Goal: Information Seeking & Learning: Stay updated

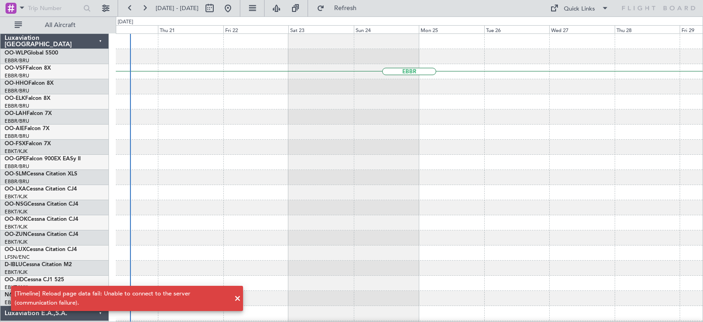
click at [359, 115] on div at bounding box center [409, 116] width 586 height 15
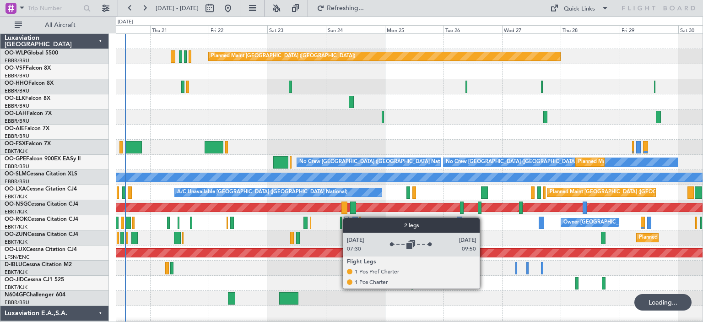
click at [347, 219] on div "Planned Maint [GEOGRAPHIC_DATA] ([GEOGRAPHIC_DATA]) Planned [GEOGRAPHIC_DATA][P…" at bounding box center [409, 290] width 586 height 513
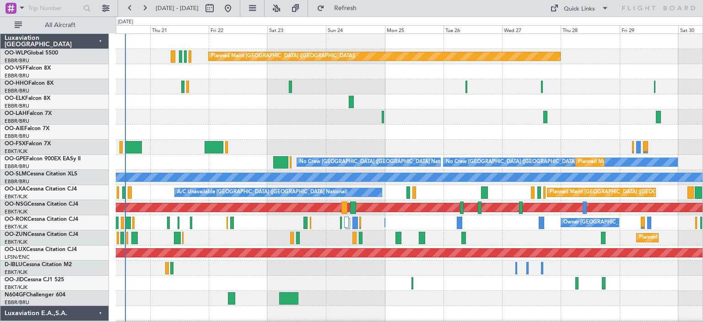
click at [468, 89] on div at bounding box center [409, 86] width 586 height 15
click at [284, 5] on button at bounding box center [276, 8] width 15 height 15
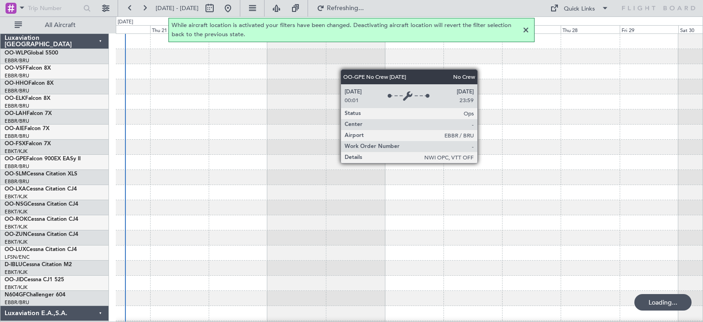
click at [526, 31] on div at bounding box center [525, 30] width 11 height 11
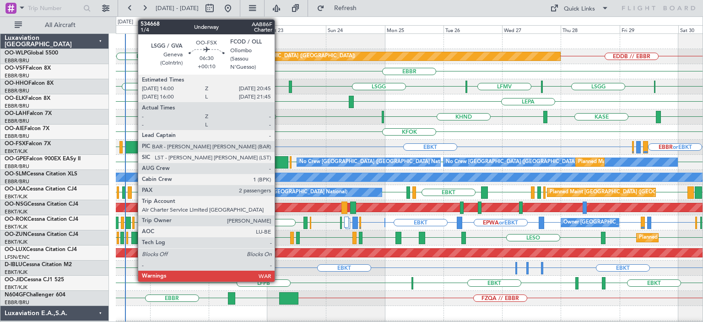
click at [133, 145] on div at bounding box center [133, 147] width 17 height 12
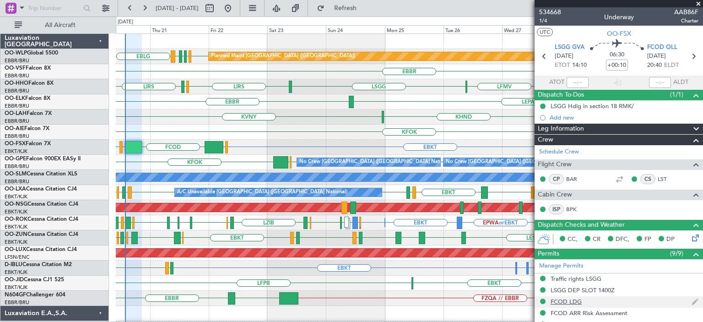
scroll to position [183, 0]
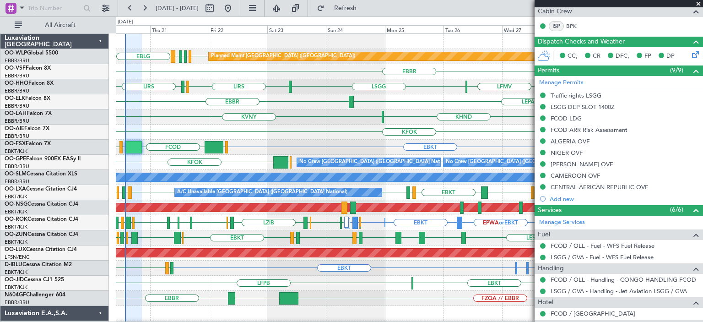
click at [700, 3] on span at bounding box center [698, 4] width 9 height 8
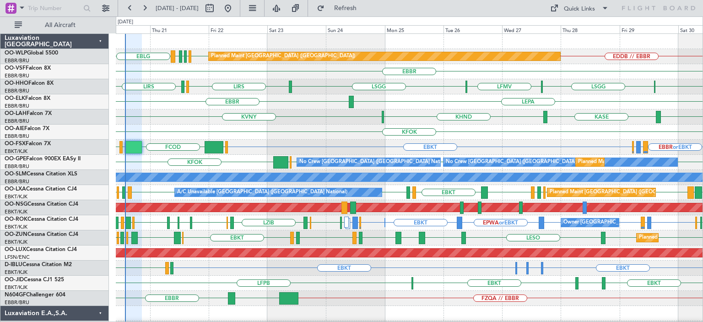
type input "0"
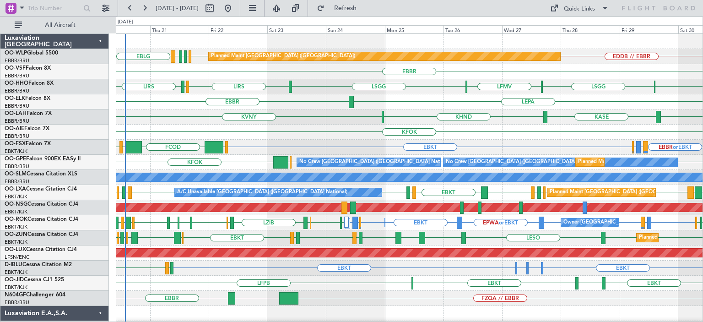
scroll to position [0, 0]
click at [369, 114] on div "KHND KVNY KALN [GEOGRAPHIC_DATA] Planned [GEOGRAPHIC_DATA][PERSON_NAME]-[GEOGRA…" at bounding box center [409, 116] width 586 height 15
click at [412, 107] on div "LEPA [GEOGRAPHIC_DATA]" at bounding box center [409, 101] width 586 height 15
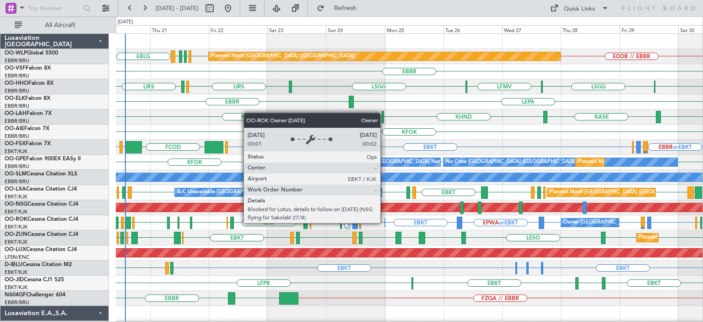
click at [384, 222] on div "Owner [GEOGRAPHIC_DATA]-[GEOGRAPHIC_DATA]" at bounding box center [384, 222] width 1 height 9
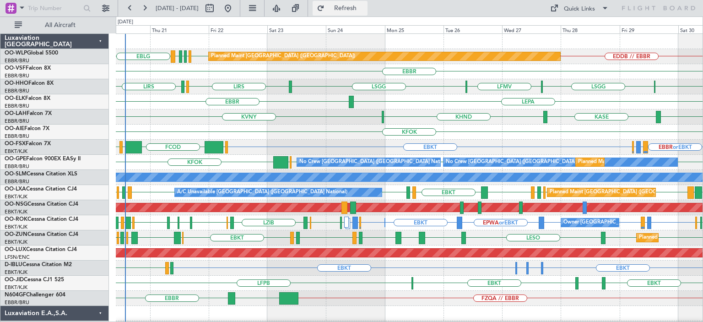
click at [365, 10] on span "Refresh" at bounding box center [345, 8] width 38 height 6
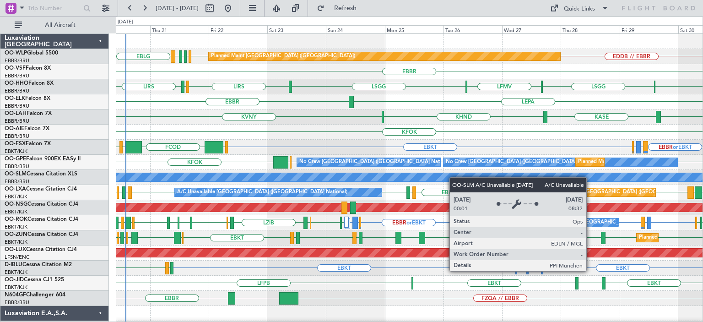
click at [454, 177] on div "EDDB // EBBR EDDB EBLG LIML LDDU EBLG Planned Maint [GEOGRAPHIC_DATA] ([GEOGRAP…" at bounding box center [409, 290] width 586 height 513
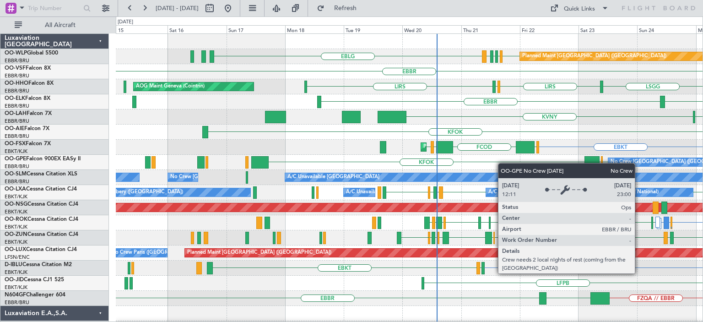
click at [551, 166] on div "EDDB EBLG LIML LDDU EBLG Planned Maint [GEOGRAPHIC_DATA] ([GEOGRAPHIC_DATA]) [G…" at bounding box center [409, 290] width 586 height 513
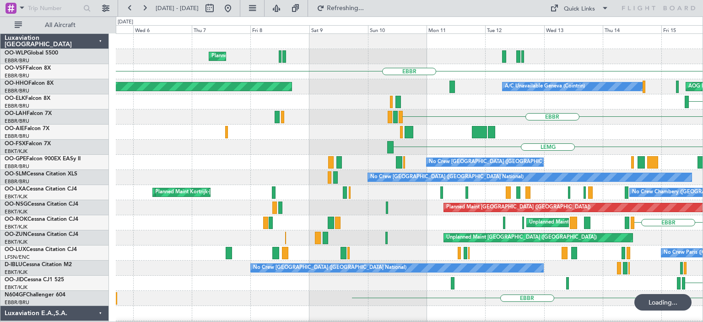
click at [531, 167] on div "Planned Maint Milan (Linate) EBLG [GEOGRAPHIC_DATA] AOG Maint Geneva ([GEOGRAPH…" at bounding box center [409, 313] width 586 height 559
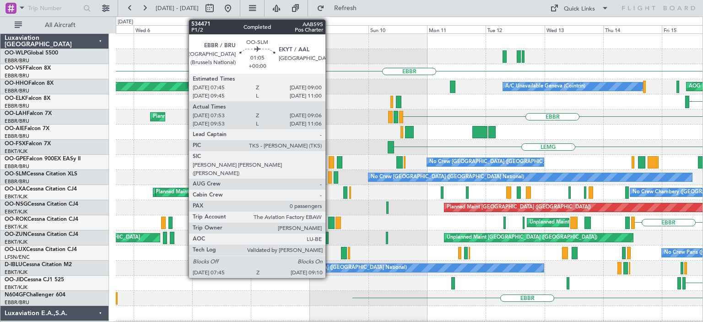
click at [329, 175] on div at bounding box center [330, 177] width 4 height 12
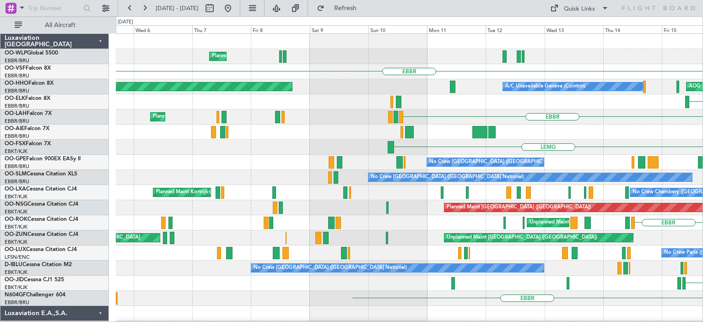
click at [446, 113] on div "EBBR Planned Maint [GEOGRAPHIC_DATA] ([GEOGRAPHIC_DATA])" at bounding box center [409, 116] width 586 height 15
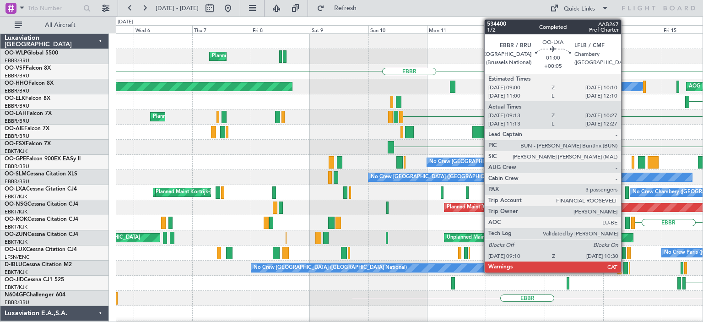
click at [368, 173] on div "No Crew [GEOGRAPHIC_DATA] ([GEOGRAPHIC_DATA] National)" at bounding box center [529, 177] width 323 height 8
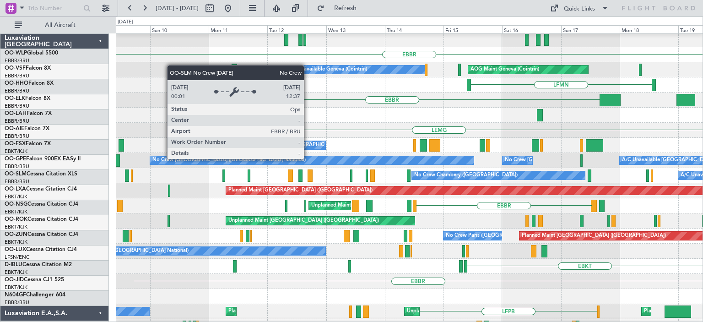
scroll to position [16, 0]
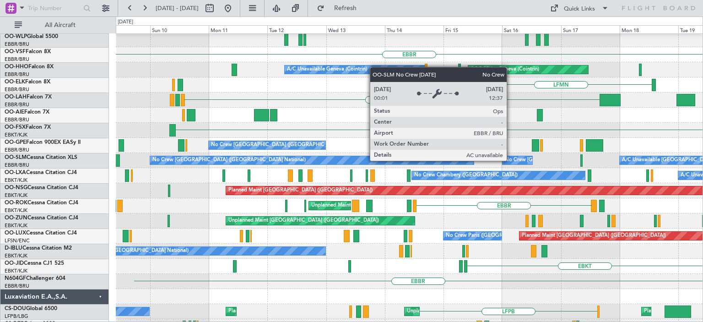
click at [200, 216] on div "Planned Maint Milan (Linate) [GEOGRAPHIC_DATA] AOG Maint Geneva ([GEOGRAPHIC_DA…" at bounding box center [409, 296] width 586 height 559
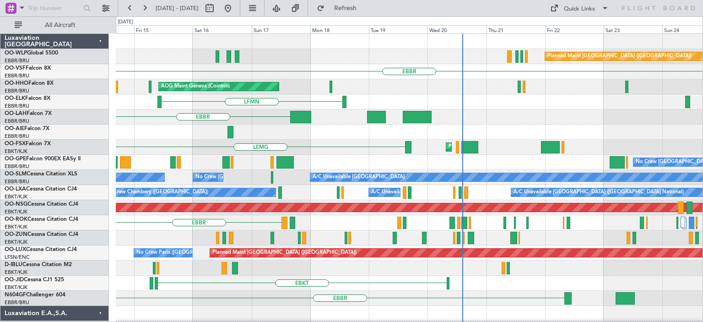
click at [253, 219] on div "Planned Maint [GEOGRAPHIC_DATA] ([GEOGRAPHIC_DATA]) [GEOGRAPHIC_DATA] AOG Maint…" at bounding box center [409, 313] width 586 height 559
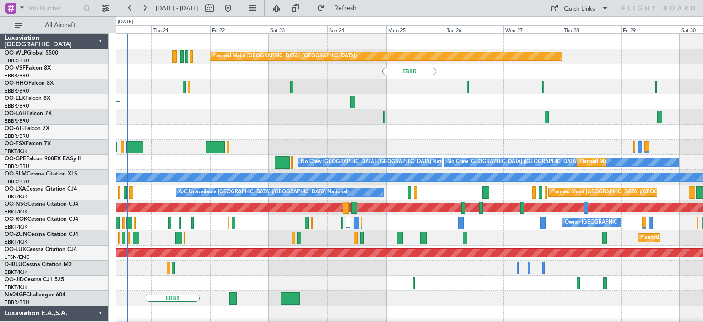
click at [392, 223] on div "Planned Maint [GEOGRAPHIC_DATA] ([GEOGRAPHIC_DATA]) [GEOGRAPHIC_DATA] LFMN Plan…" at bounding box center [409, 313] width 586 height 559
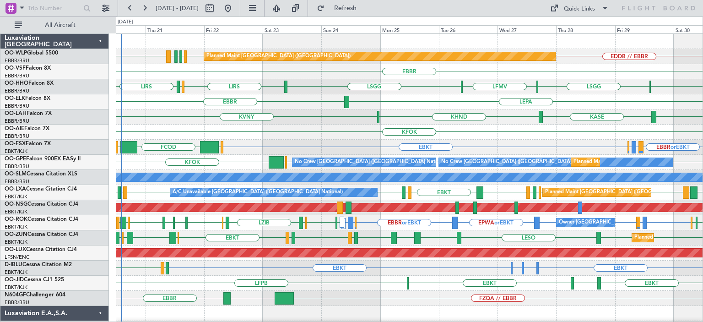
click at [354, 95] on div "LEPA [GEOGRAPHIC_DATA]" at bounding box center [409, 101] width 586 height 15
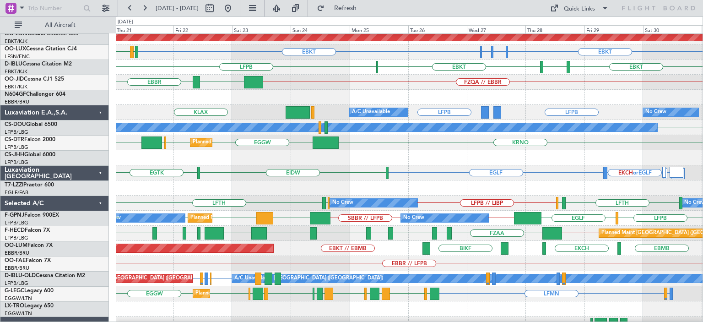
scroll to position [225, 0]
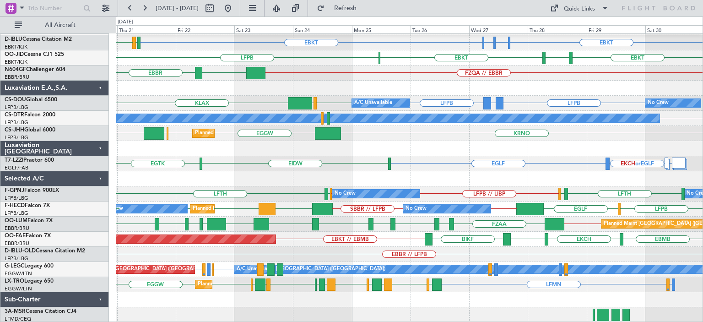
click at [337, 54] on div "EBKT [GEOGRAPHIC_DATA] EBKT LFPB Planned Maint [GEOGRAPHIC_DATA]-[GEOGRAPHIC_DA…" at bounding box center [409, 57] width 586 height 15
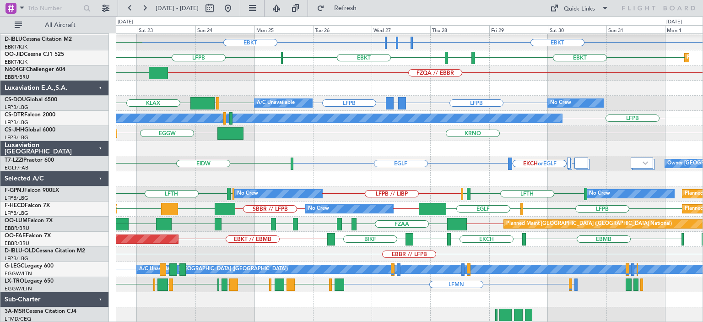
click at [254, 142] on div "Planned Maint [GEOGRAPHIC_DATA] ([GEOGRAPHIC_DATA]) EBKT EHAM or EBKT EBKT ELLX…" at bounding box center [409, 65] width 586 height 513
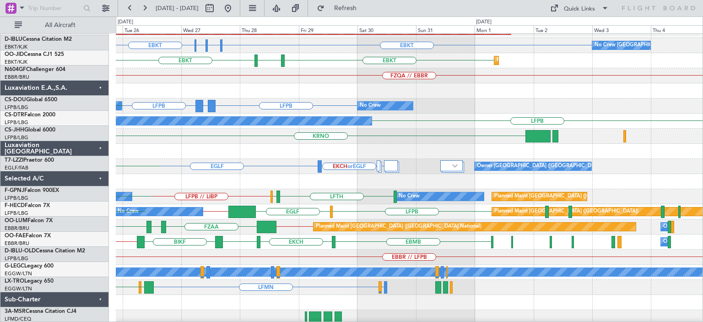
scroll to position [222, 0]
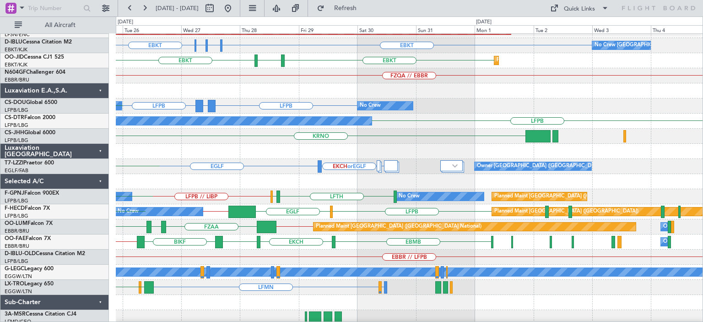
click at [352, 169] on div "EGLF EKCH or EGLF [PERSON_NAME] or EGLF Owner London ([GEOGRAPHIC_DATA]) [GEOGR…" at bounding box center [409, 166] width 586 height 15
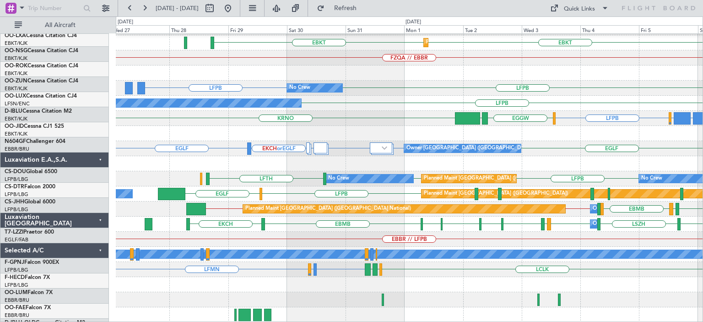
scroll to position [240, 0]
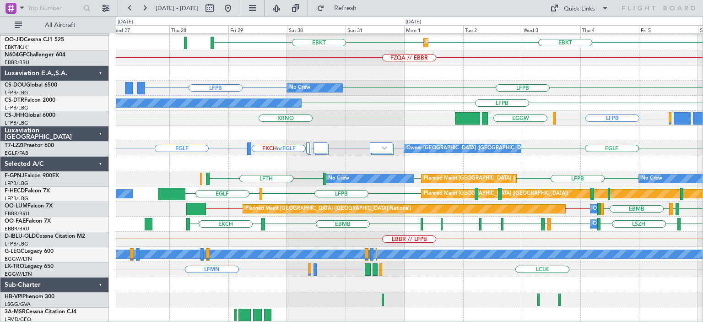
click at [389, 26] on div "EBKT EBBR // EBKT No Crew [GEOGRAPHIC_DATA] (Brussels National) LSZB or EBBR EB…" at bounding box center [351, 168] width 703 height 305
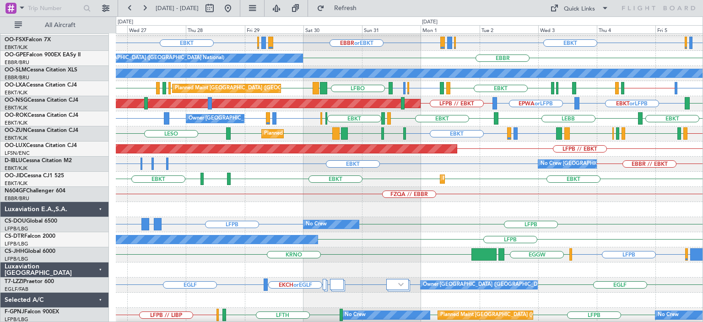
click at [494, 202] on div "FZQA // EBBR" at bounding box center [409, 194] width 586 height 15
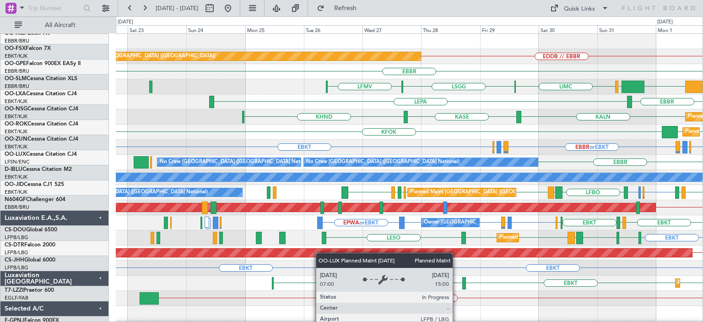
scroll to position [0, 0]
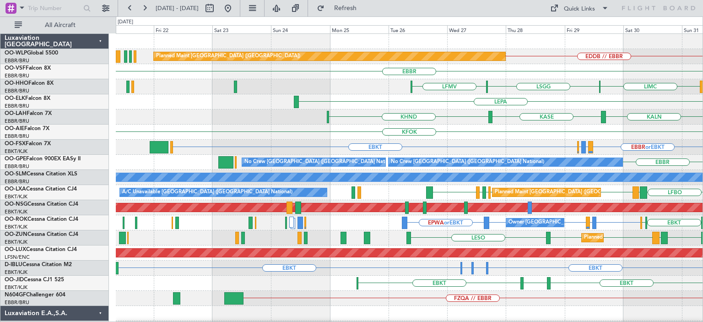
click at [405, 247] on div "Planned Maint [GEOGRAPHIC_DATA] ([GEOGRAPHIC_DATA]) EDDB // EBBR [GEOGRAPHIC_DA…" at bounding box center [409, 298] width 586 height 528
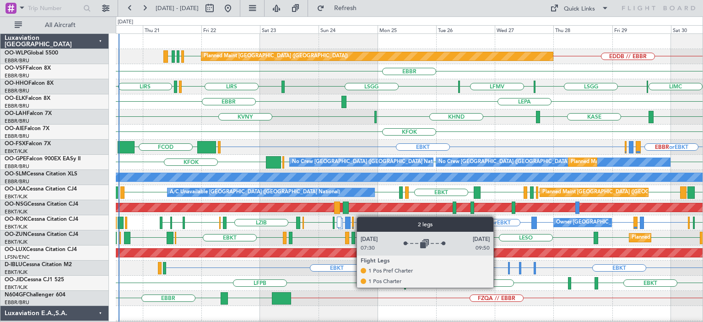
click at [341, 222] on div "Planned Maint [GEOGRAPHIC_DATA] ([GEOGRAPHIC_DATA]) EDDB EBLG LIML LDDU EDDB //…" at bounding box center [409, 290] width 586 height 513
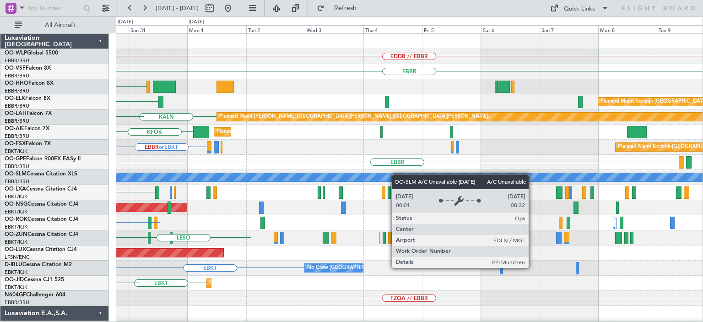
click at [300, 174] on div "EDDB // EBBR [GEOGRAPHIC_DATA] LIMC [GEOGRAPHIC_DATA] LEPA Planned Maint [GEOGR…" at bounding box center [409, 290] width 586 height 513
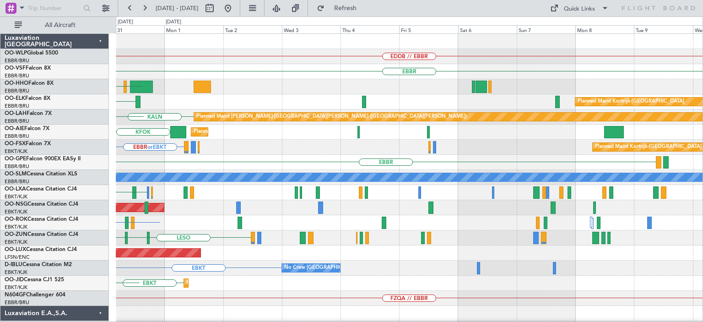
scroll to position [2, 0]
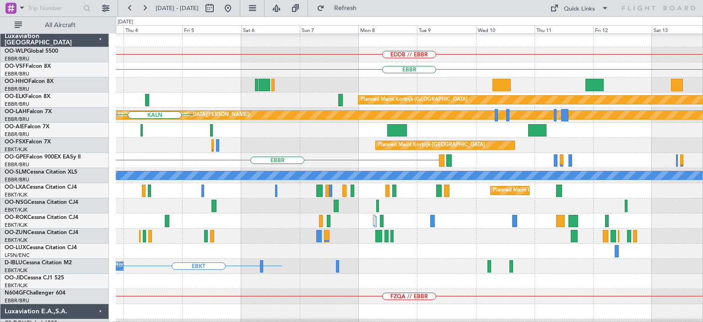
click at [344, 169] on div "A/C Unavailable [GEOGRAPHIC_DATA]" at bounding box center [409, 175] width 586 height 15
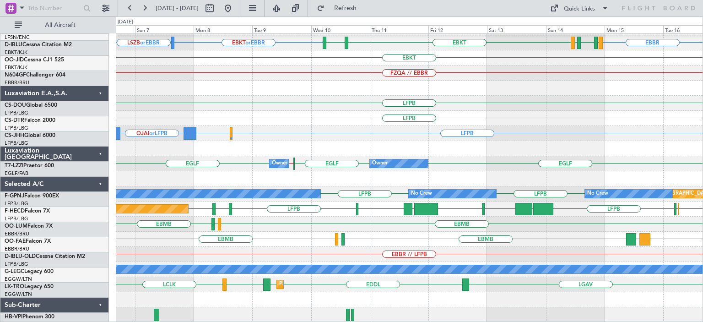
scroll to position [225, 0]
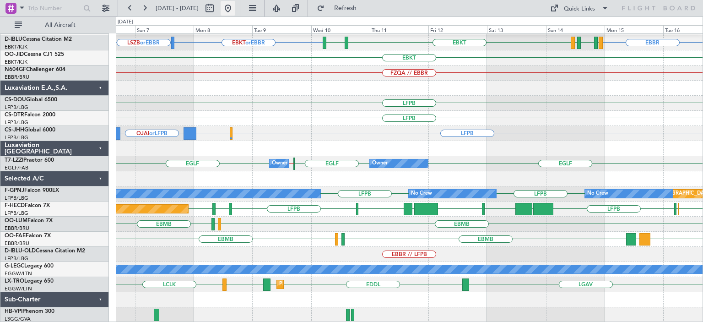
click at [235, 9] on button at bounding box center [228, 8] width 15 height 15
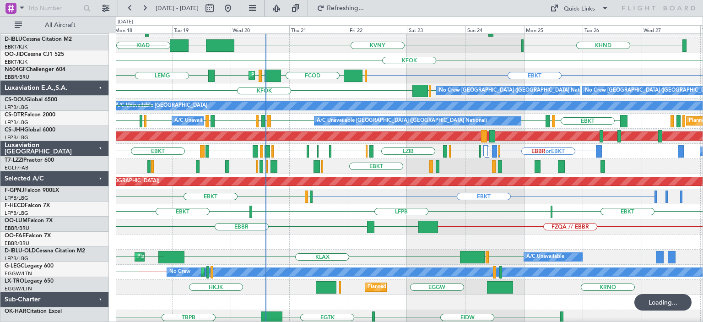
scroll to position [0, 0]
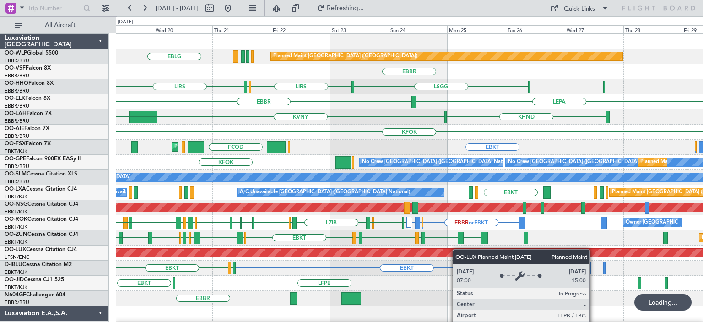
click at [457, 249] on div "Planned Maint [GEOGRAPHIC_DATA] ([GEOGRAPHIC_DATA]) LDDU LIML EBLG EDDB EBLG [G…" at bounding box center [409, 290] width 586 height 513
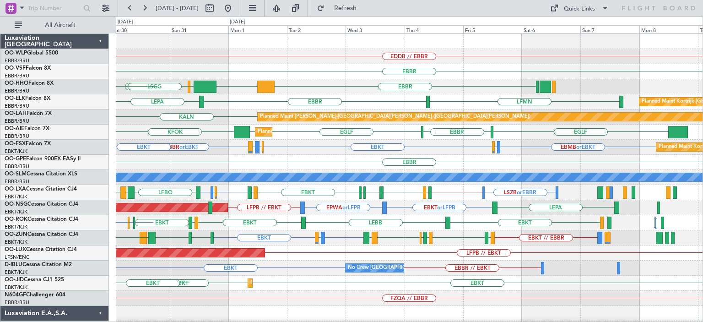
click at [392, 131] on div "Planned Maint [GEOGRAPHIC_DATA] ([GEOGRAPHIC_DATA]) KFOK [GEOGRAPHIC_DATA] [GEO…" at bounding box center [409, 131] width 586 height 15
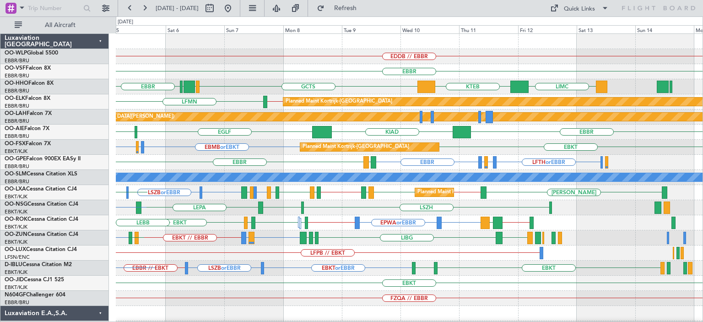
click at [356, 261] on div "EDDB // EBBR [GEOGRAPHIC_DATA] KTEB GCTS GMMH [GEOGRAPHIC_DATA] [GEOGRAPHIC_DAT…" at bounding box center [409, 290] width 586 height 513
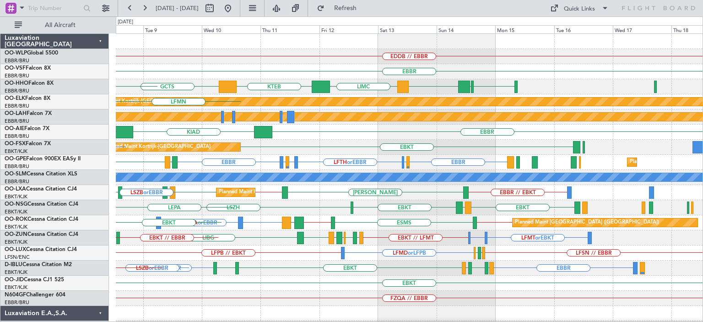
click at [317, 250] on div "LFPB // EBKT LFSN // EBBR LFMD or LFPB LFMN LFPB" at bounding box center [409, 252] width 586 height 15
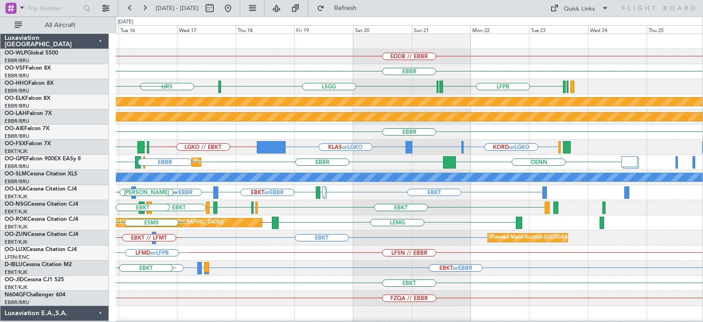
click at [343, 241] on div "EDDB // EBBR [GEOGRAPHIC_DATA] LIRS LFPB LFMN [GEOGRAPHIC_DATA] GMMH [GEOGRAPHI…" at bounding box center [409, 290] width 586 height 513
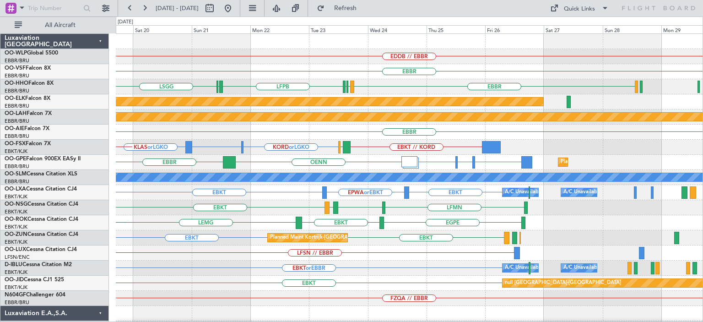
click at [330, 261] on div "EDDB // EBBR [GEOGRAPHIC_DATA] LFPB [GEOGRAPHIC_DATA] LFMN [GEOGRAPHIC_DATA] LF…" at bounding box center [409, 290] width 586 height 513
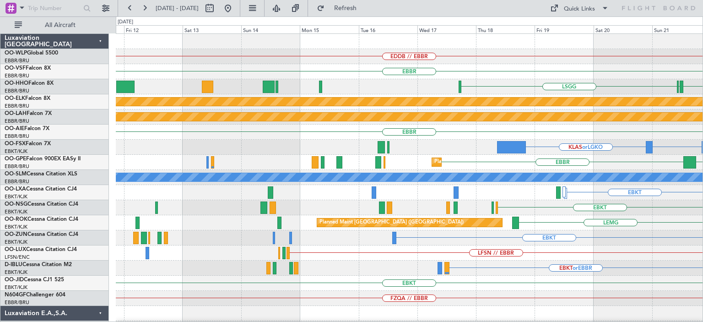
click at [618, 259] on div "EDDB // EBBR [GEOGRAPHIC_DATA] LFPB LFMN [GEOGRAPHIC_DATA] [GEOGRAPHIC_DATA] LF…" at bounding box center [409, 275] width 586 height 483
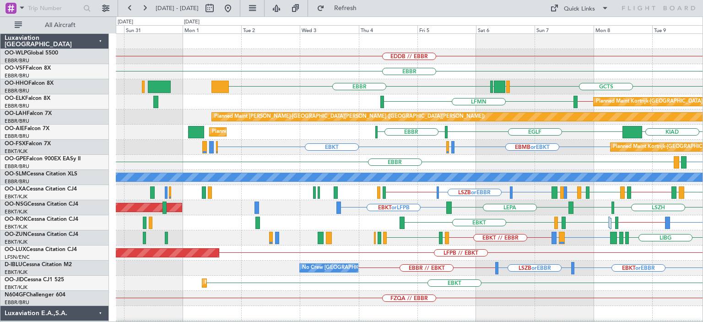
click at [603, 185] on div "EDDB // EBBR [GEOGRAPHIC_DATA] GCTS GMMH [GEOGRAPHIC_DATA] [GEOGRAPHIC_DATA] KT…" at bounding box center [409, 290] width 586 height 513
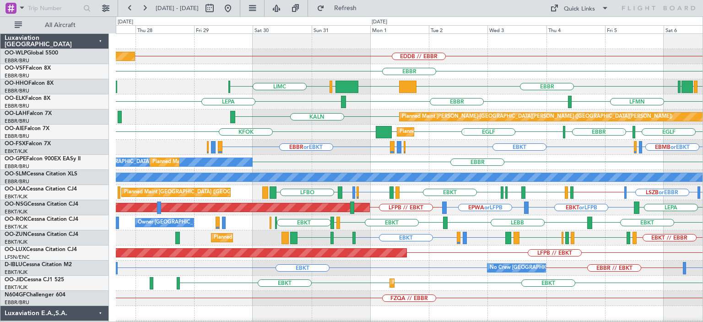
click at [470, 172] on div "Planned Maint [GEOGRAPHIC_DATA] ([GEOGRAPHIC_DATA]) EDDB // EBBR [GEOGRAPHIC_DA…" at bounding box center [409, 290] width 586 height 513
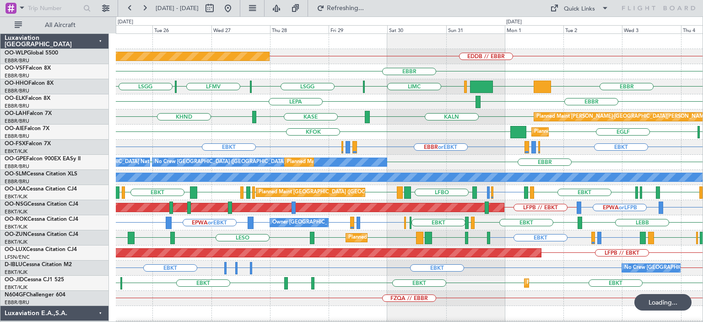
click at [479, 132] on div "Planned Maint London (Farnborough) KFOK EBBR EGLF EGLF" at bounding box center [409, 131] width 586 height 15
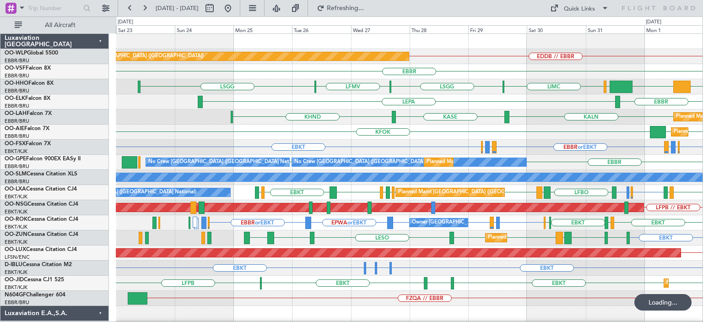
click at [469, 131] on div "Planned Maint Berlin (Brandenburg) EDDB // EBBR EBBR LFMV EBBR KTEB LIEO LIMC L…" at bounding box center [409, 298] width 586 height 528
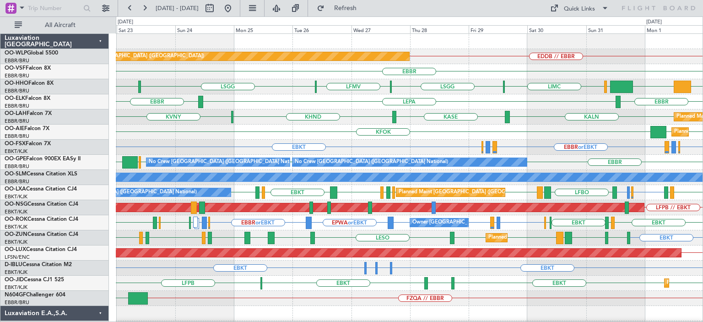
click at [413, 115] on div "KVNY KALN KASE KHND Planned Maint Alton-st Louis (St Louis Regl)" at bounding box center [409, 116] width 586 height 15
click at [235, 9] on button at bounding box center [228, 8] width 15 height 15
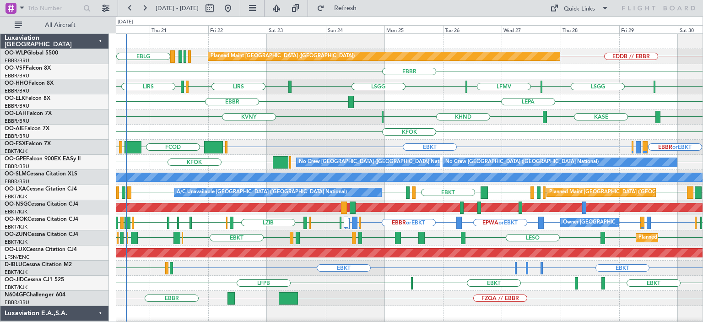
click at [234, 306] on div at bounding box center [409, 313] width 586 height 15
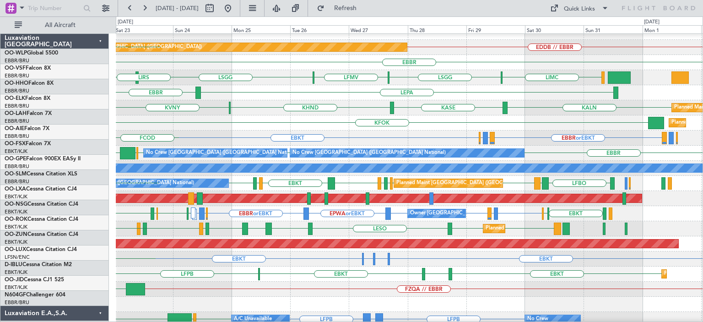
scroll to position [9, 0]
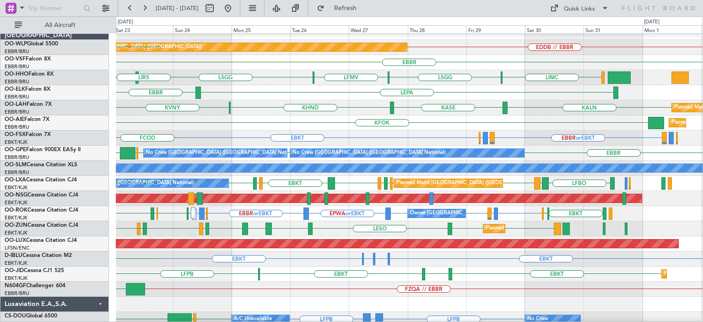
click at [297, 321] on html "20 Aug 2025 - 30 Aug 2025 Refresh Quick Links All Aircraft Planned Maint Berlin…" at bounding box center [351, 161] width 703 height 322
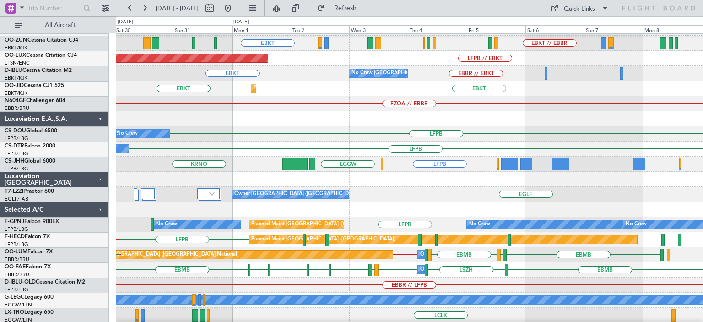
scroll to position [194, 0]
click at [351, 110] on div "FZQA // EBBR" at bounding box center [409, 103] width 586 height 15
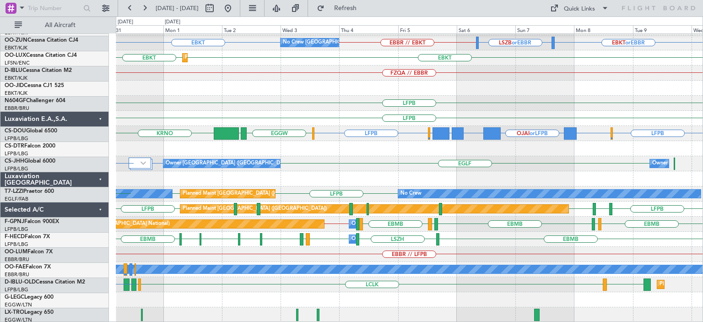
scroll to position [225, 0]
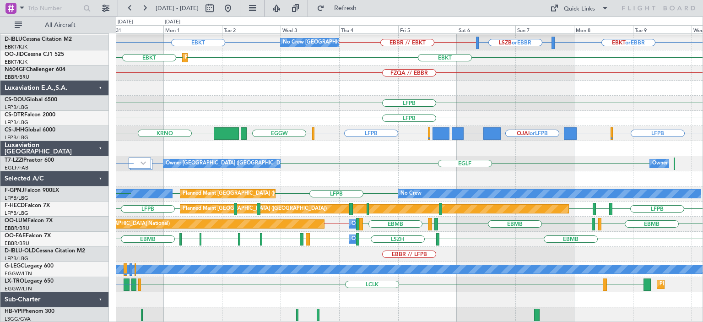
click at [302, 171] on div "LFPB // EBKT Planned Maint Paris (Le Bourget) EBKT or EBBR LSZB or EBBR EBKT EB…" at bounding box center [409, 65] width 586 height 513
click at [376, 73] on div "FZQA // EBBR" at bounding box center [409, 72] width 586 height 15
click at [235, 8] on button at bounding box center [228, 8] width 15 height 15
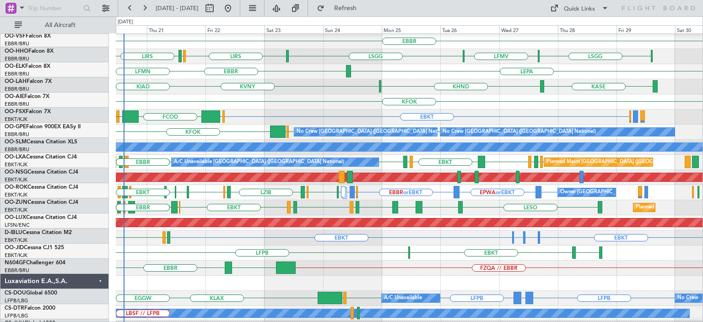
scroll to position [30, 0]
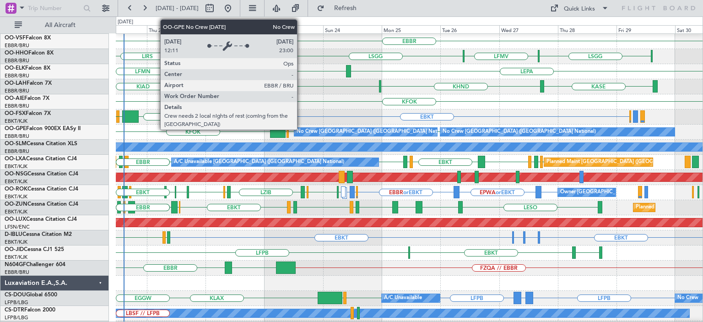
click at [343, 205] on div "EDDB // EBBR EDDB EBLG LIML LDDU EBLG Planned Maint Berlin (Brandenburg) EBBR L…" at bounding box center [409, 260] width 586 height 513
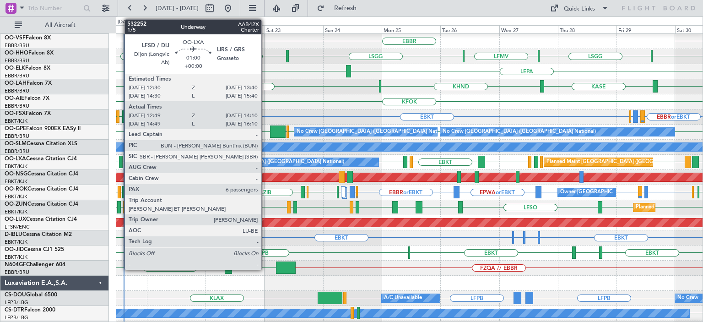
click at [120, 159] on div at bounding box center [121, 162] width 4 height 12
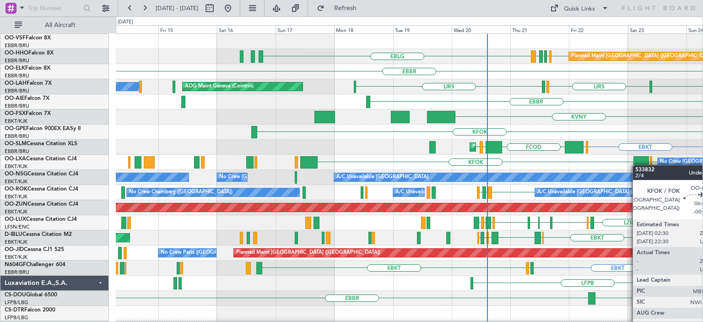
click at [637, 165] on div "Planned Maint Berlin (Brandenburg) EDDB EBLG LIML LDDU EBLG EBBR LIRS LSZH LIRS…" at bounding box center [409, 290] width 586 height 513
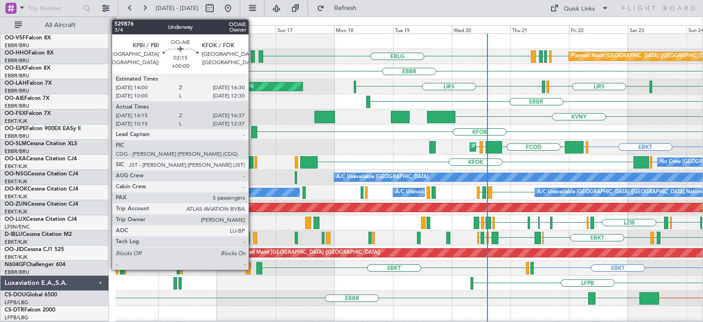
scroll to position [0, 0]
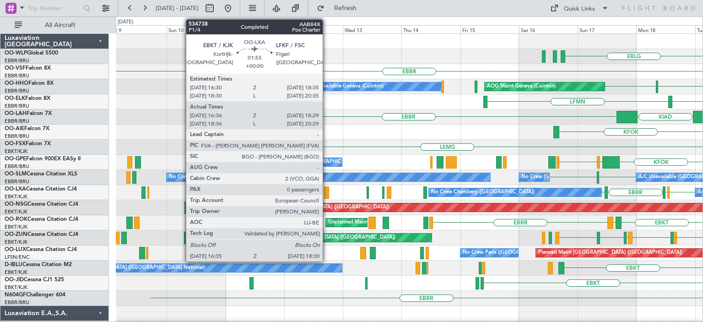
click at [327, 191] on div at bounding box center [326, 192] width 5 height 12
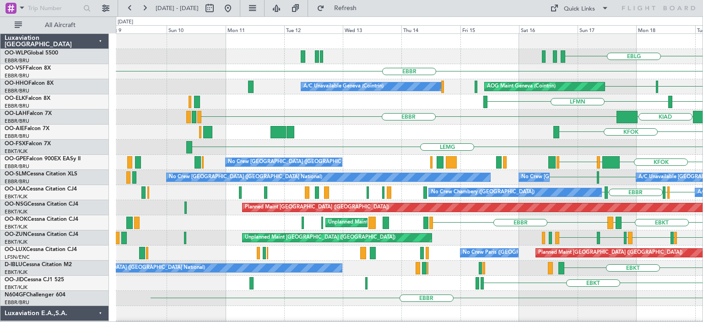
click at [426, 128] on div "KFOK" at bounding box center [409, 131] width 586 height 15
click at [362, 7] on span "Refresh" at bounding box center [345, 8] width 38 height 6
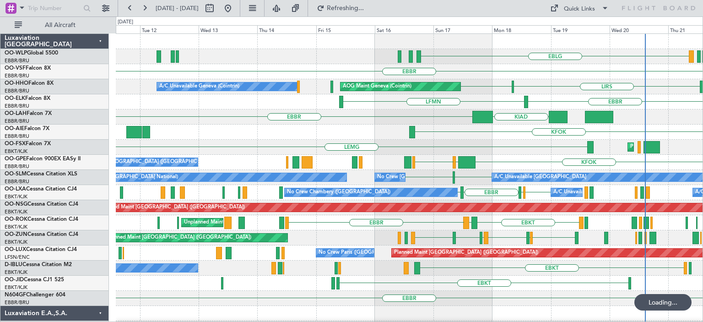
click at [333, 129] on div "EBLG Planned Maint Berlin (Brandenburg) EBBR LIRS LSGG A/C Unavailable Geneva (…" at bounding box center [409, 305] width 586 height 543
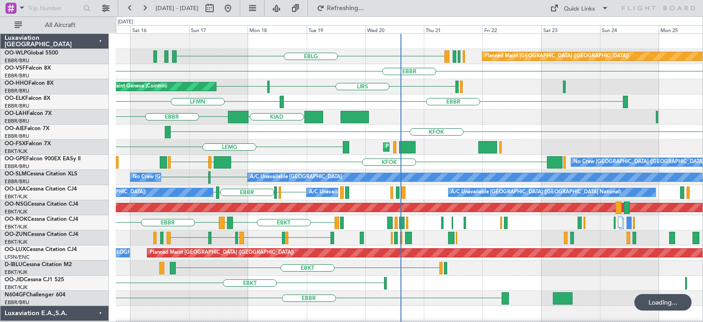
click at [334, 142] on div "Planned Maint Berlin (Brandenburg) EBLG EBBR AOG Maint Geneva (Cointrin) LIRS L…" at bounding box center [409, 305] width 586 height 543
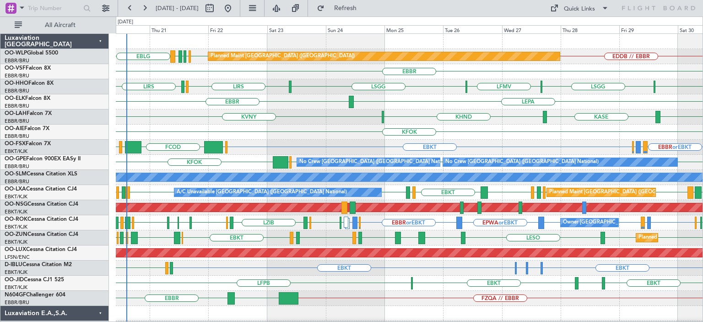
click at [558, 105] on div "EBBR LEPA" at bounding box center [409, 101] width 586 height 15
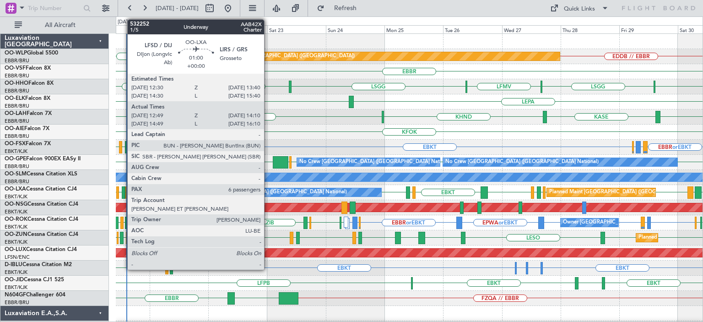
click at [123, 192] on div at bounding box center [124, 192] width 4 height 12
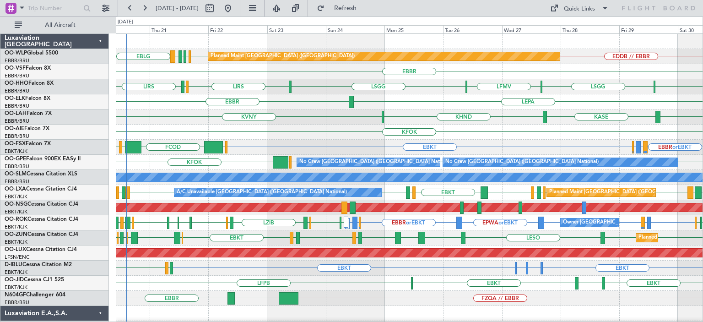
click at [318, 133] on div "KFOK Planned Maint London (Farnborough)" at bounding box center [409, 131] width 586 height 15
click at [317, 128] on div "KFOK Planned Maint London (Farnborough)" at bounding box center [409, 131] width 586 height 15
click at [138, 194] on div "A/C Unavailable Brussels (Brussels National) Planned Maint Brussels (Brussels N…" at bounding box center [409, 192] width 586 height 15
click at [473, 140] on div "EBKT EBBR or EBKT LIRZ or EBKT EBBR or EBKT EGGW FCOD LSGG EBKT Planned Maint K…" at bounding box center [409, 147] width 586 height 15
click at [487, 131] on div "KFOK Planned Maint London (Farnborough)" at bounding box center [409, 131] width 586 height 15
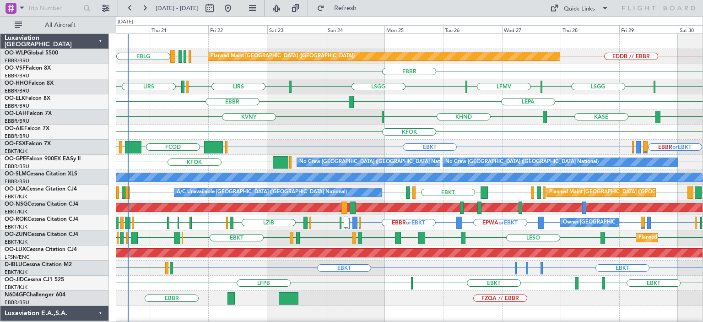
click at [340, 110] on div "KVNY KALN KASE KHND Planned Maint Alton-st Louis (St Louis Regl)" at bounding box center [409, 116] width 586 height 15
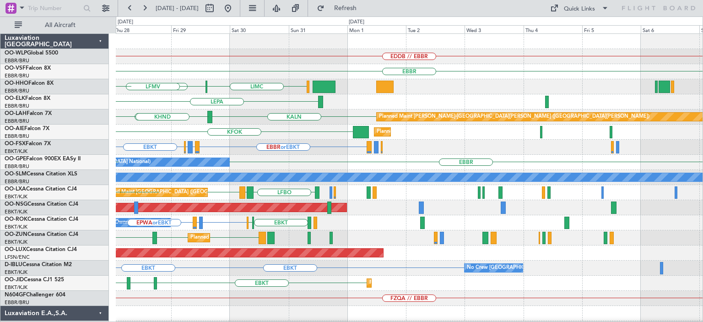
click at [185, 235] on div "EDDB // EBBR Planned Maint Berlin (Brandenburg) EBBR LIMC LSGG LFMV LSGG LEPA P…" at bounding box center [409, 290] width 586 height 513
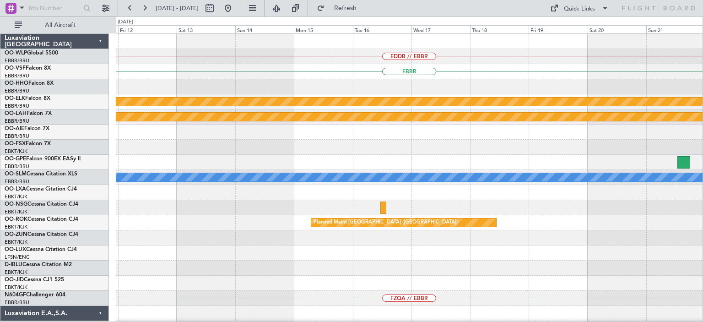
click at [260, 251] on div "EDDB // EBBR EBBR Planned Maint Kortrijk-Wevelgem Planned Maint Alton-st Louis …" at bounding box center [409, 290] width 586 height 513
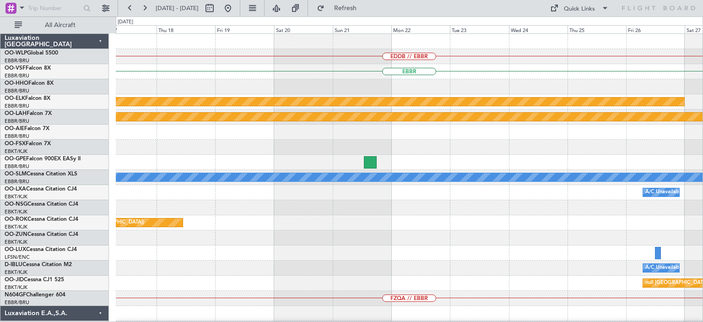
click at [303, 310] on div "EDDB // EBBR EBBR Planned Maint Kortrijk-Wevelgem Planned Maint Alton-st Louis …" at bounding box center [409, 290] width 586 height 513
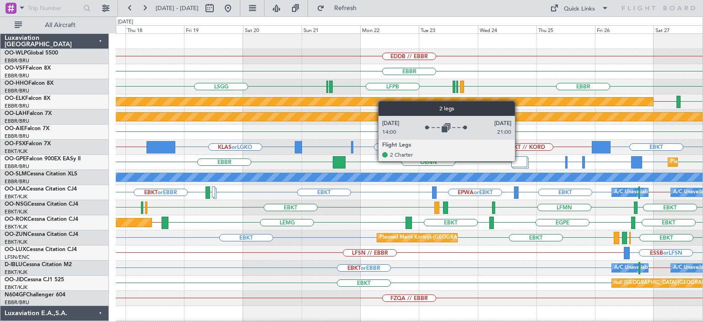
click at [519, 161] on div at bounding box center [519, 161] width 16 height 11
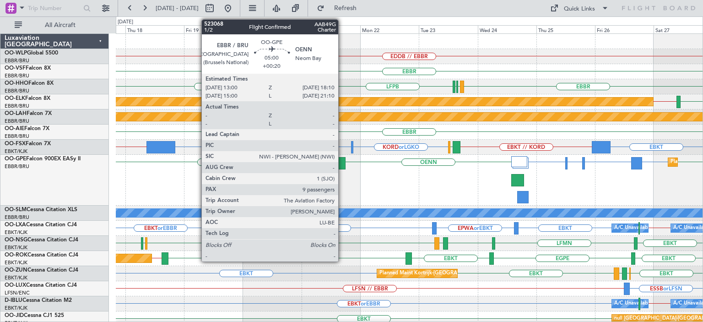
click at [342, 161] on div at bounding box center [339, 163] width 13 height 12
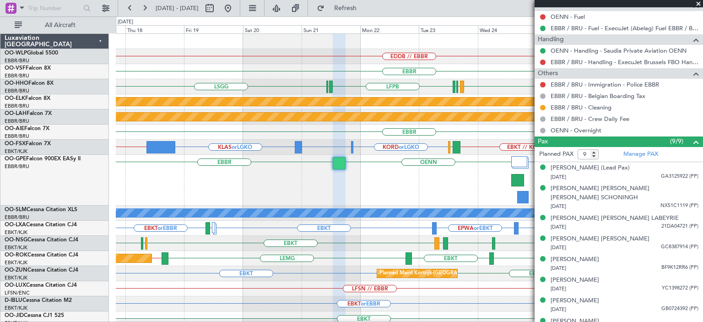
scroll to position [390, 0]
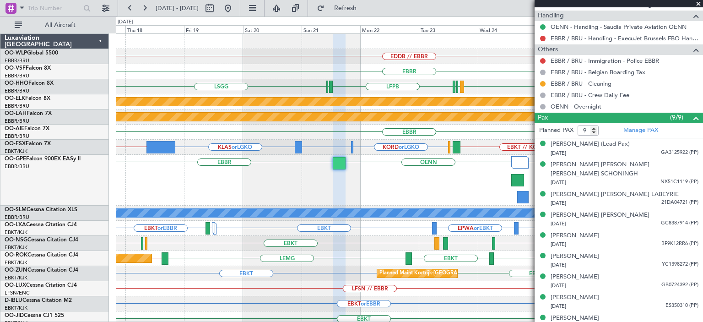
click at [697, 1] on span at bounding box center [698, 4] width 9 height 8
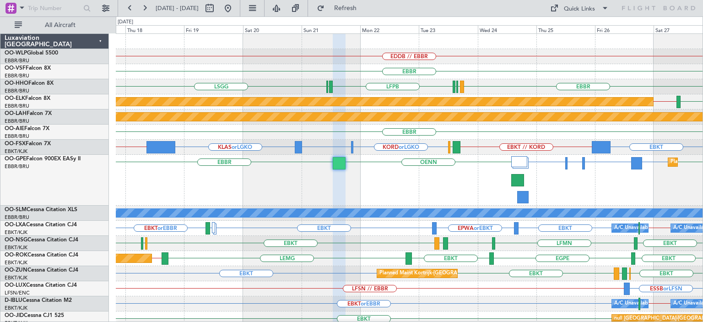
type input "0"
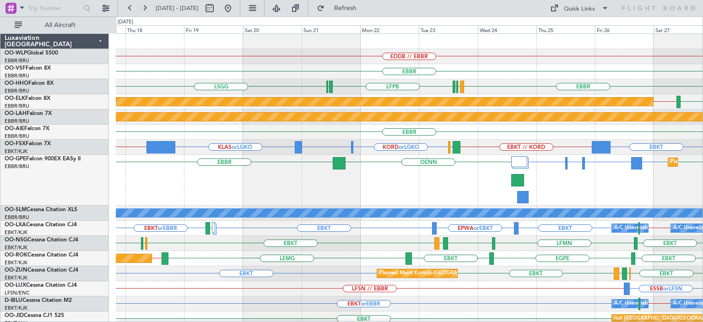
scroll to position [0, 0]
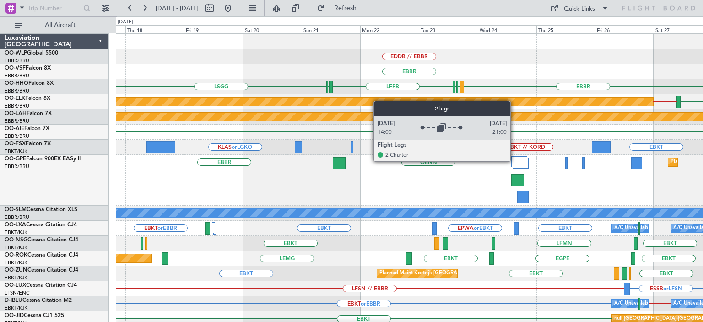
click at [514, 161] on div at bounding box center [519, 161] width 16 height 11
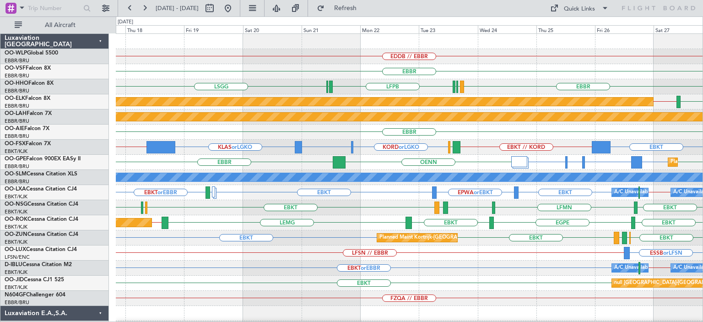
click at [537, 129] on div "EBBR" at bounding box center [409, 131] width 586 height 15
click at [235, 4] on button at bounding box center [228, 8] width 15 height 15
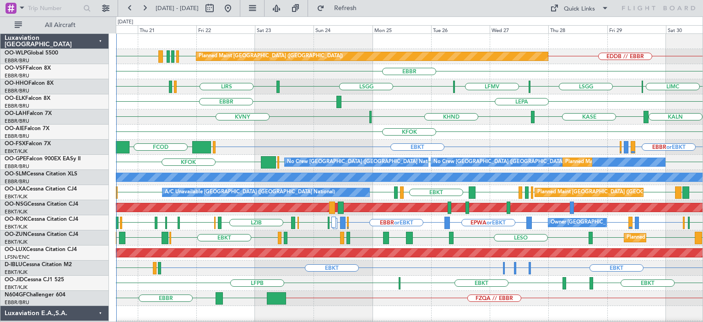
click at [428, 100] on div "EBBR LEPA" at bounding box center [409, 101] width 586 height 15
